Goal: Find specific page/section: Find specific page/section

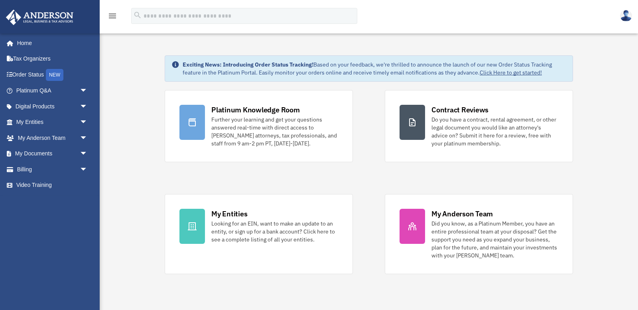
click at [372, 223] on div "Platinum Knowledge Room Further your learning and get your questions answered r…" at bounding box center [369, 182] width 408 height 184
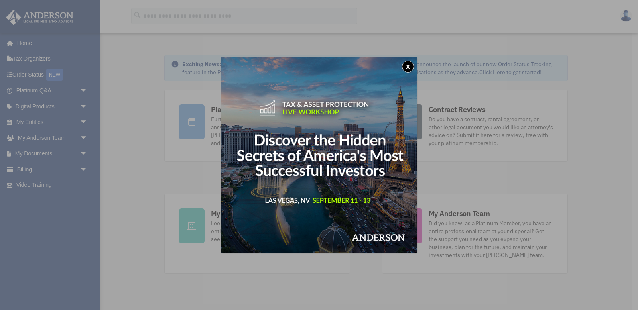
click at [408, 65] on button "x" at bounding box center [408, 67] width 12 height 12
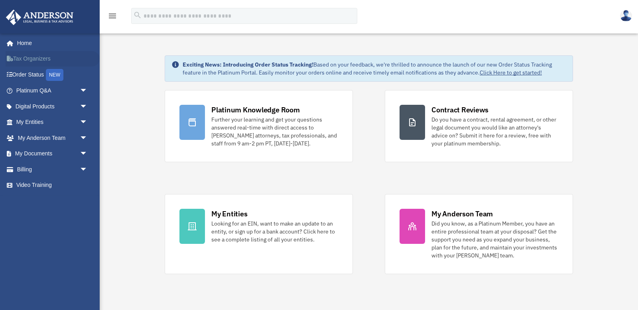
click at [24, 56] on link "Tax Organizers" at bounding box center [53, 59] width 94 height 16
click at [24, 183] on link "Video Training" at bounding box center [53, 185] width 94 height 16
click at [24, 185] on link "Video Training" at bounding box center [53, 185] width 94 height 16
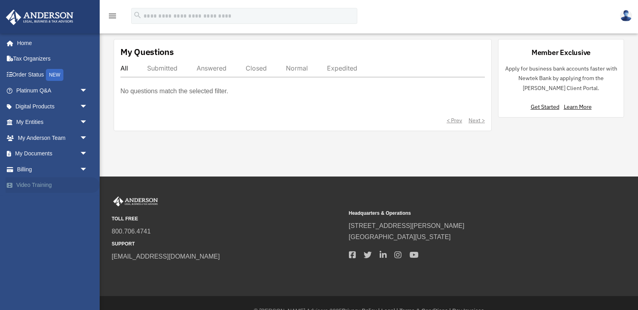
scroll to position [291, 0]
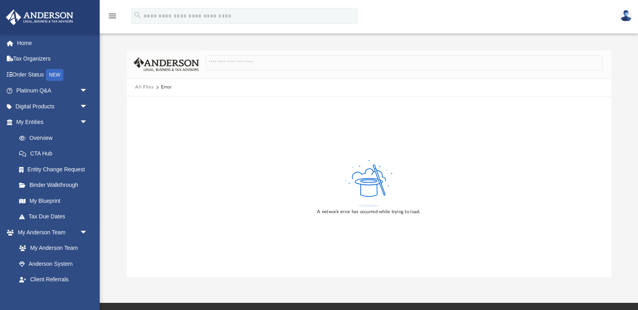
click at [144, 87] on button "All Files" at bounding box center [144, 87] width 18 height 7
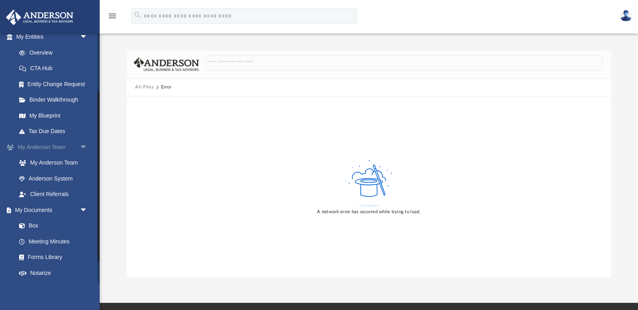
scroll to position [116, 0]
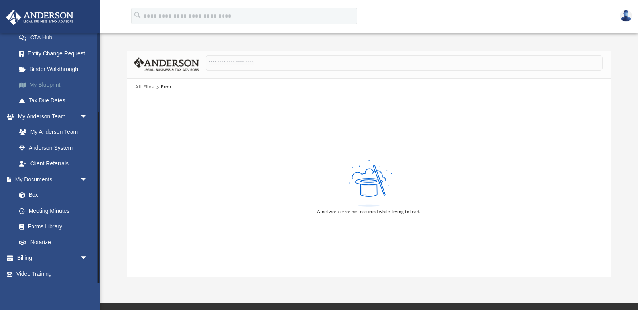
click at [39, 86] on link "My Blueprint" at bounding box center [55, 85] width 88 height 16
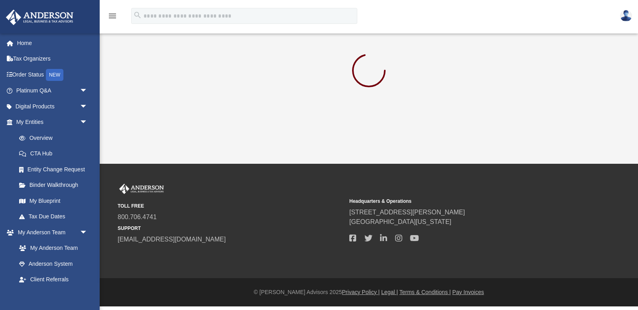
click at [333, 69] on div at bounding box center [369, 72] width 484 height 43
click at [22, 45] on link "Home" at bounding box center [53, 43] width 94 height 16
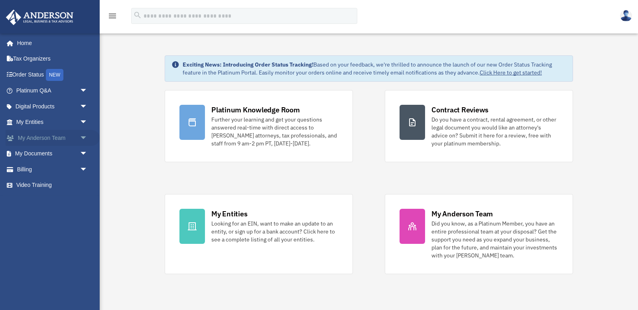
click at [85, 139] on span "arrow_drop_down" at bounding box center [88, 138] width 16 height 16
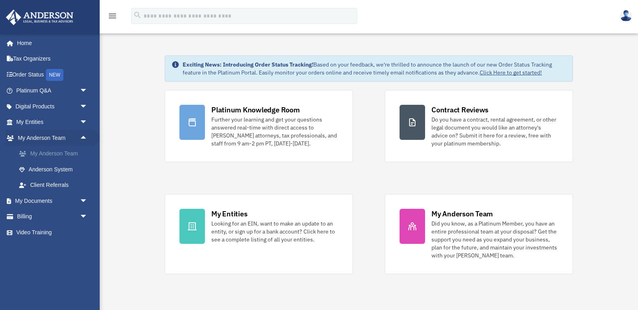
click at [58, 151] on link "My Anderson Team" at bounding box center [55, 154] width 88 height 16
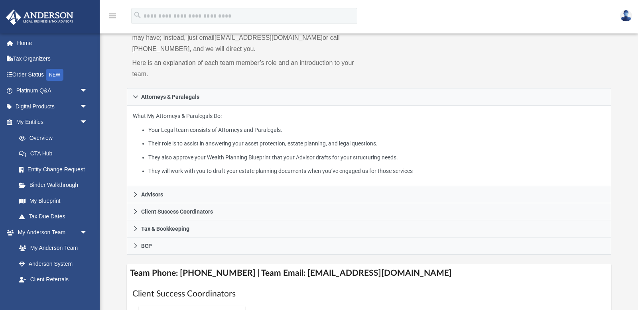
scroll to position [86, 0]
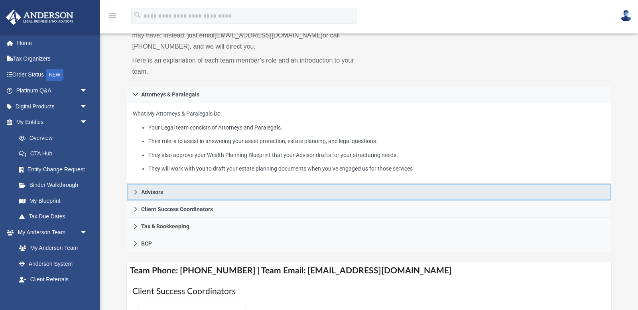
click at [136, 192] on icon at bounding box center [136, 192] width 6 height 6
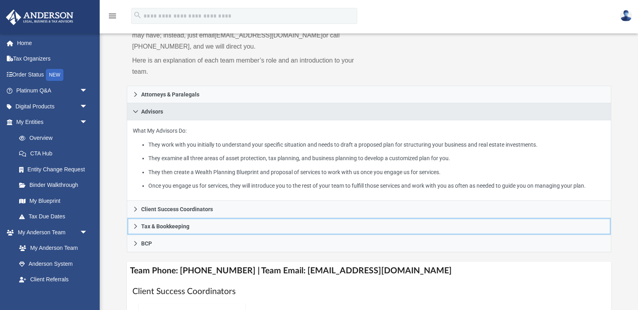
click at [130, 235] on link "Tax & Bookkeeping" at bounding box center [369, 226] width 484 height 17
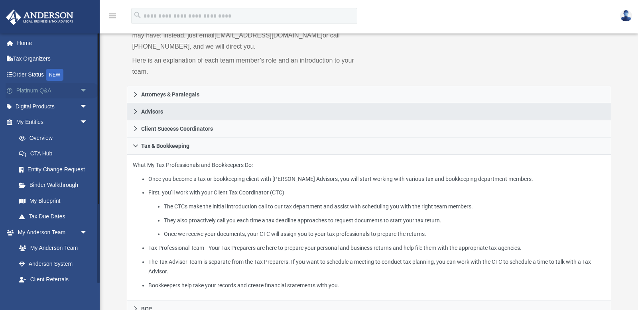
click at [84, 89] on span "arrow_drop_down" at bounding box center [88, 91] width 16 height 16
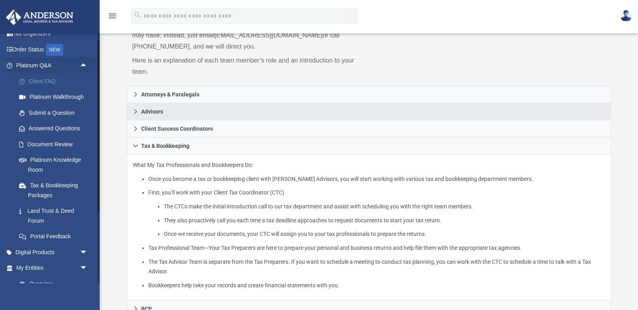
scroll to position [26, 0]
click at [84, 63] on span "arrow_drop_up" at bounding box center [88, 65] width 16 height 16
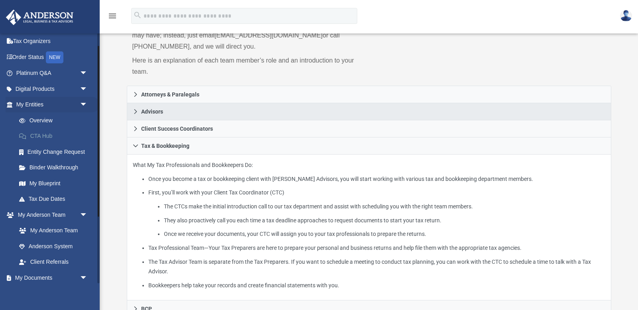
scroll to position [20, 0]
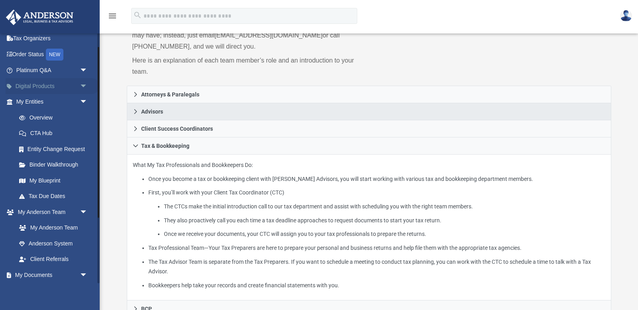
click at [84, 85] on span "arrow_drop_down" at bounding box center [88, 86] width 16 height 16
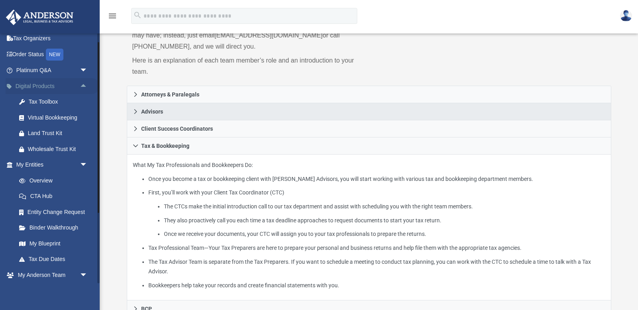
click at [84, 85] on span "arrow_drop_up" at bounding box center [88, 86] width 16 height 16
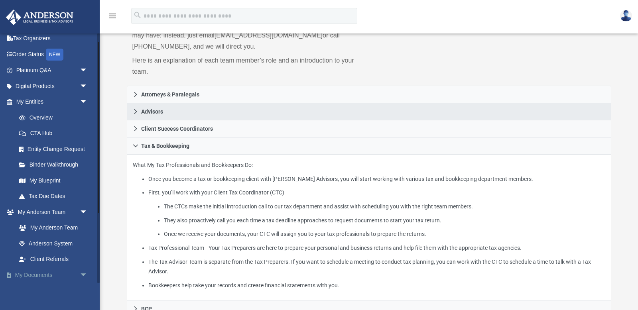
click at [83, 273] on span "arrow_drop_down" at bounding box center [88, 275] width 16 height 16
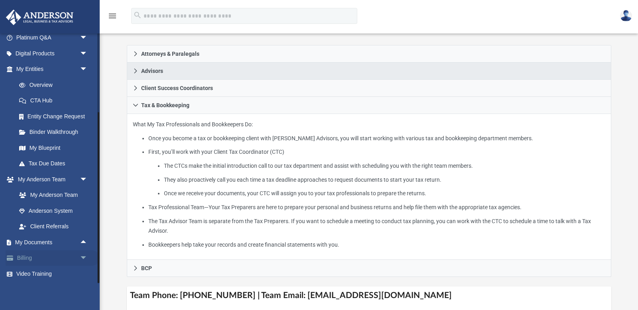
scroll to position [138, 0]
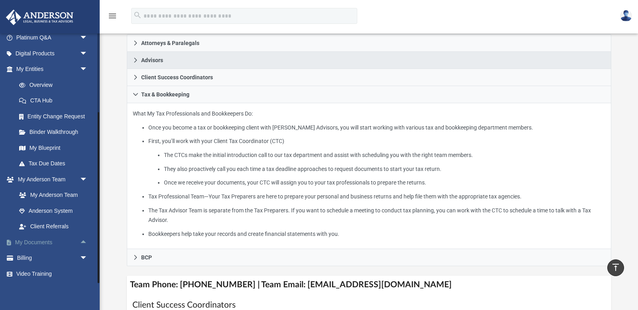
click at [82, 241] on span "arrow_drop_up" at bounding box center [88, 242] width 16 height 16
click at [84, 242] on span "arrow_drop_down" at bounding box center [88, 242] width 16 height 16
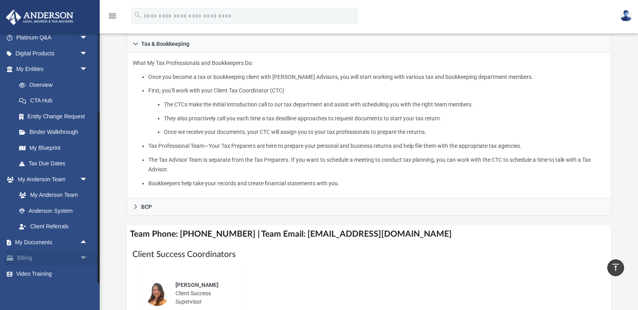
scroll to position [191, 0]
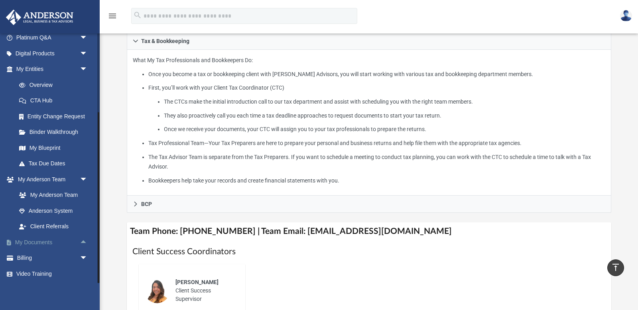
click at [83, 241] on span "arrow_drop_up" at bounding box center [88, 242] width 16 height 16
click at [83, 241] on span "arrow_drop_down" at bounding box center [88, 242] width 16 height 16
click at [83, 241] on span "arrow_drop_up" at bounding box center [88, 242] width 16 height 16
click at [37, 274] on link "Meeting Minutes" at bounding box center [55, 274] width 88 height 16
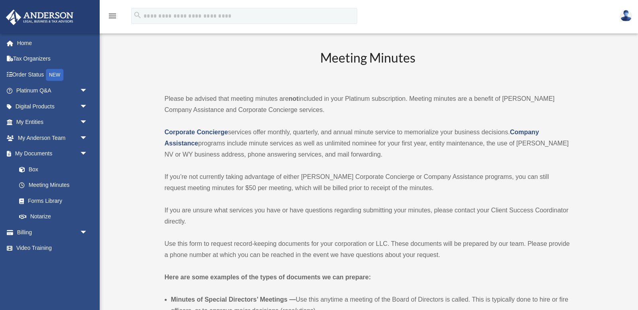
click at [626, 16] on img at bounding box center [626, 16] width 12 height 12
click at [184, 69] on h2 "Meeting Minutes" at bounding box center [368, 65] width 407 height 33
drag, startPoint x: 409, startPoint y: 99, endPoint x: 290, endPoint y: 101, distance: 119.2
click at [290, 101] on p "Please be advised that meeting minutes are not included in your Platinum subscr…" at bounding box center [368, 104] width 407 height 22
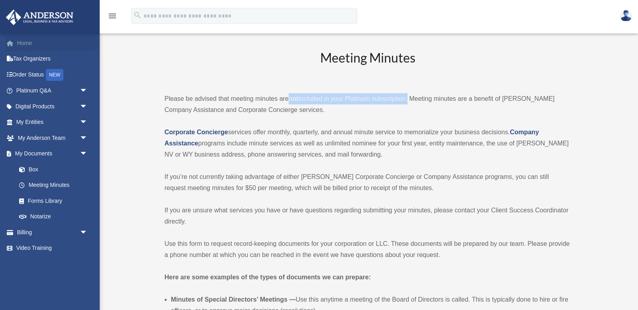
click at [23, 42] on link "Home" at bounding box center [53, 43] width 94 height 16
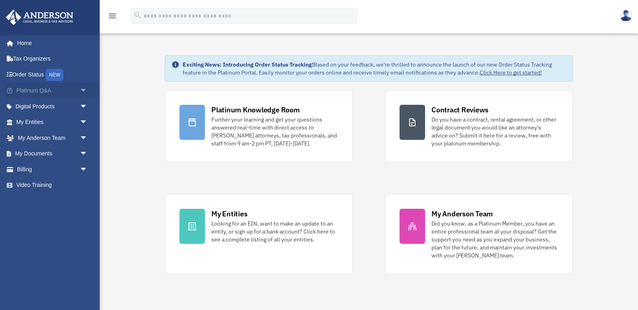
click at [83, 90] on span "arrow_drop_down" at bounding box center [88, 91] width 16 height 16
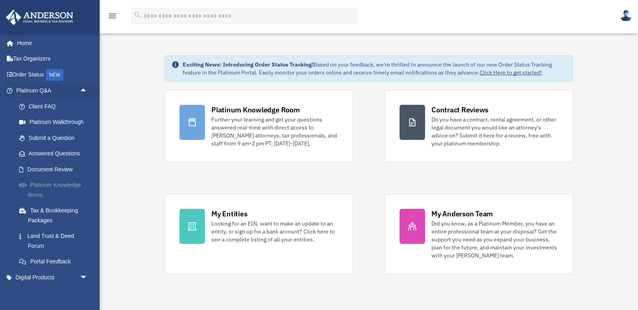
click at [51, 185] on link "Platinum Knowledge Room" at bounding box center [55, 190] width 88 height 26
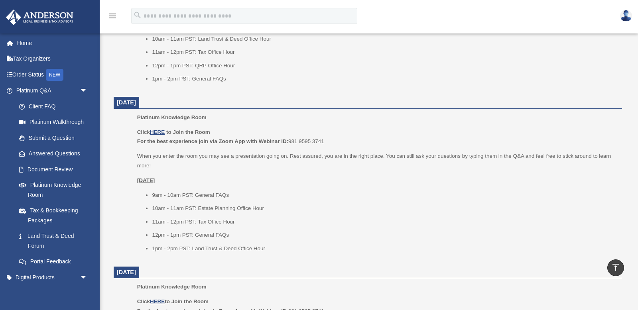
scroll to position [418, 0]
